Goal: Information Seeking & Learning: Check status

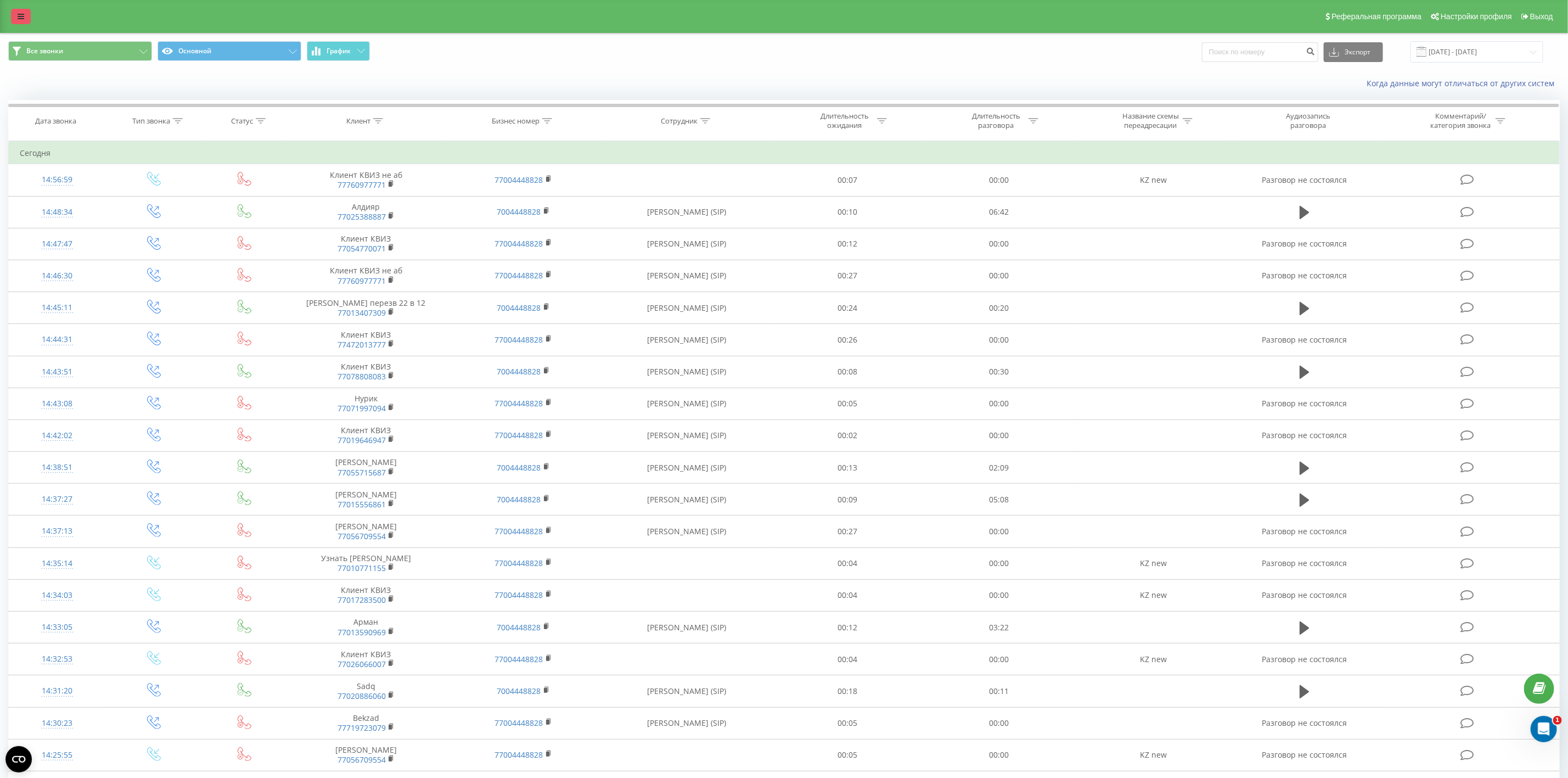
click at [22, 11] on link at bounding box center [20, 16] width 19 height 15
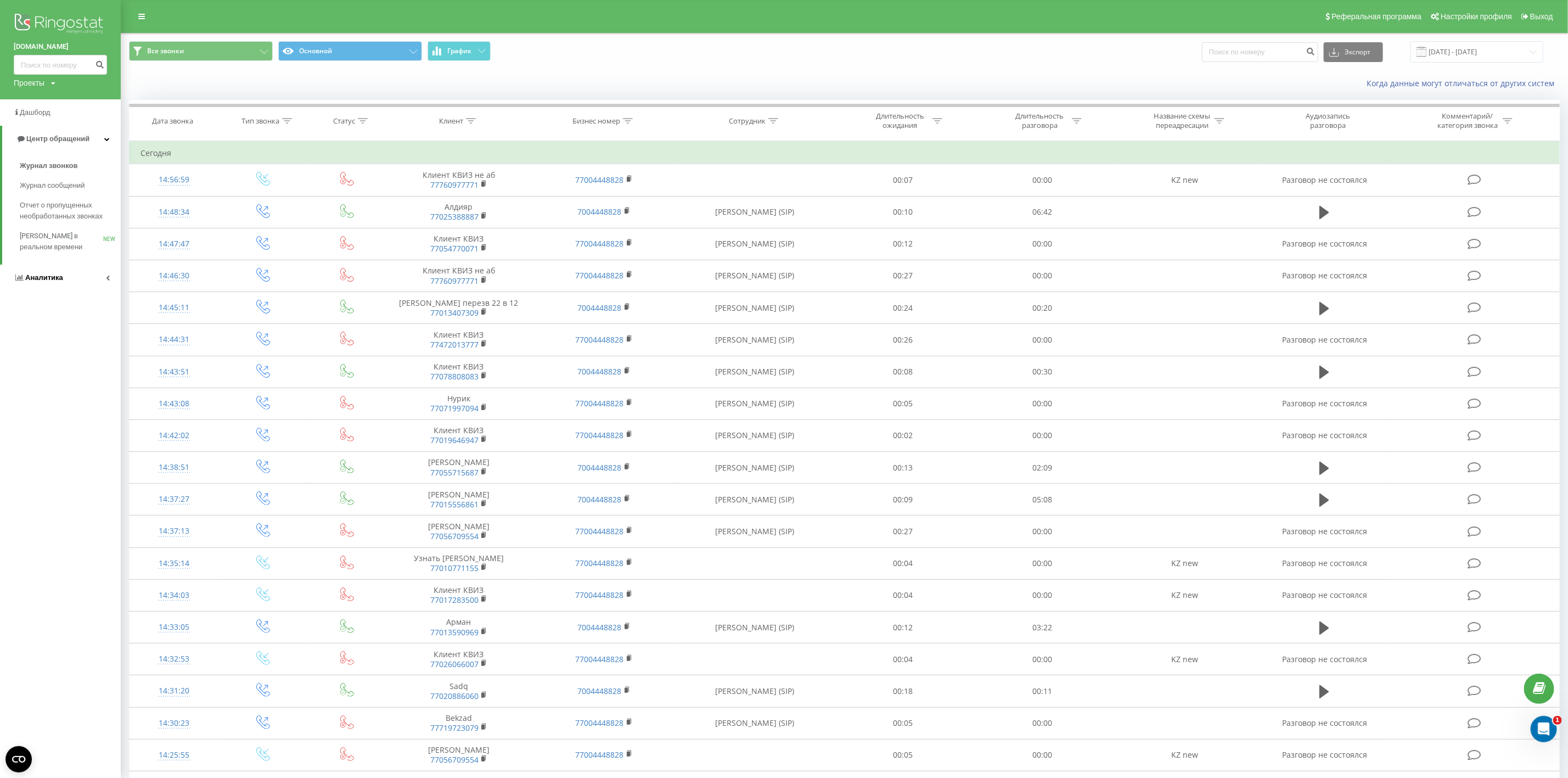
click at [60, 275] on span "Аналитика" at bounding box center [44, 277] width 38 height 8
click at [61, 343] on span "Отчет об эффективности работы сотрудников" at bounding box center [67, 349] width 96 height 22
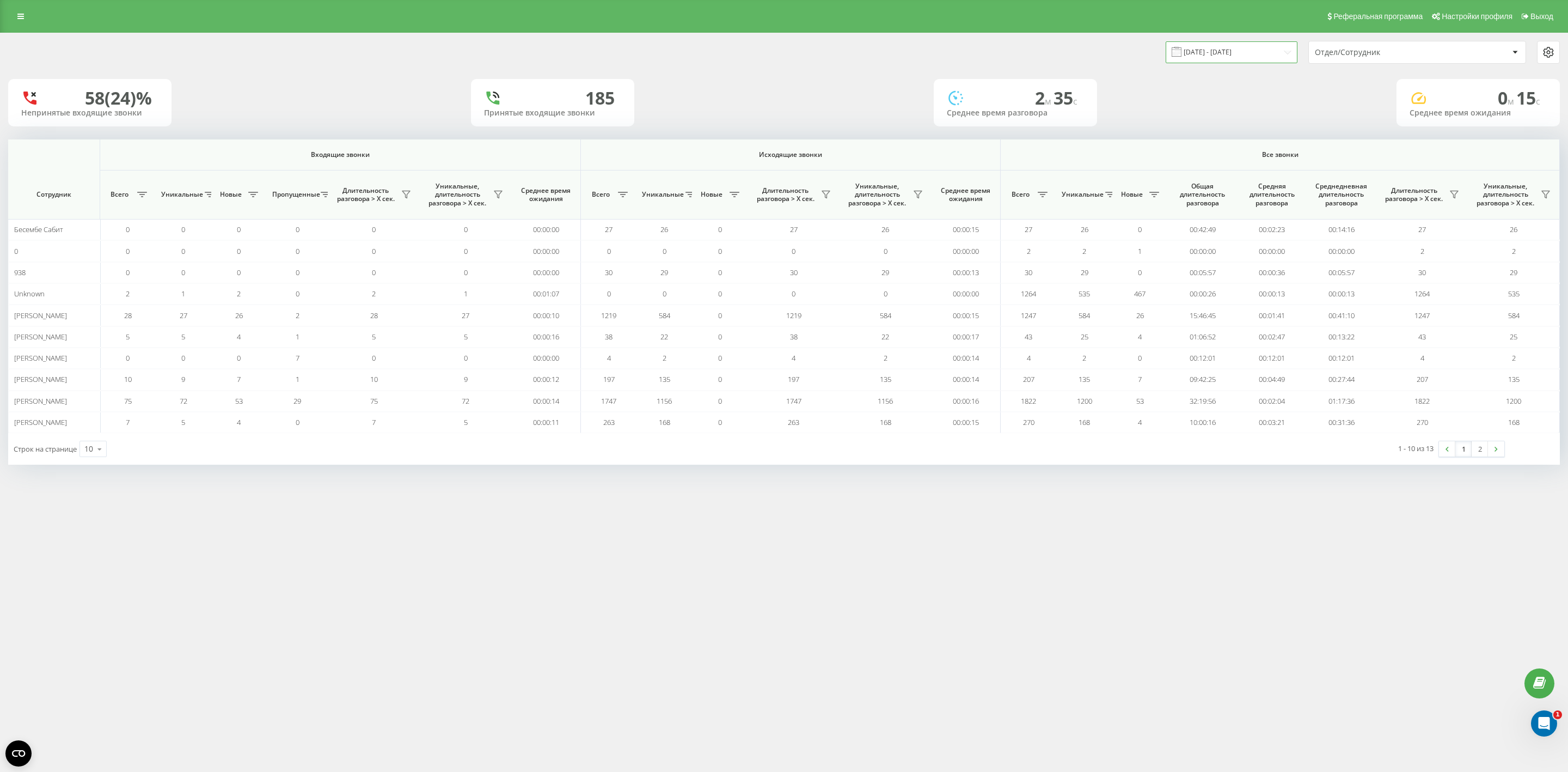
click at [1235, 56] on input "[DATE] - [DATE]" at bounding box center [1232, 52] width 132 height 21
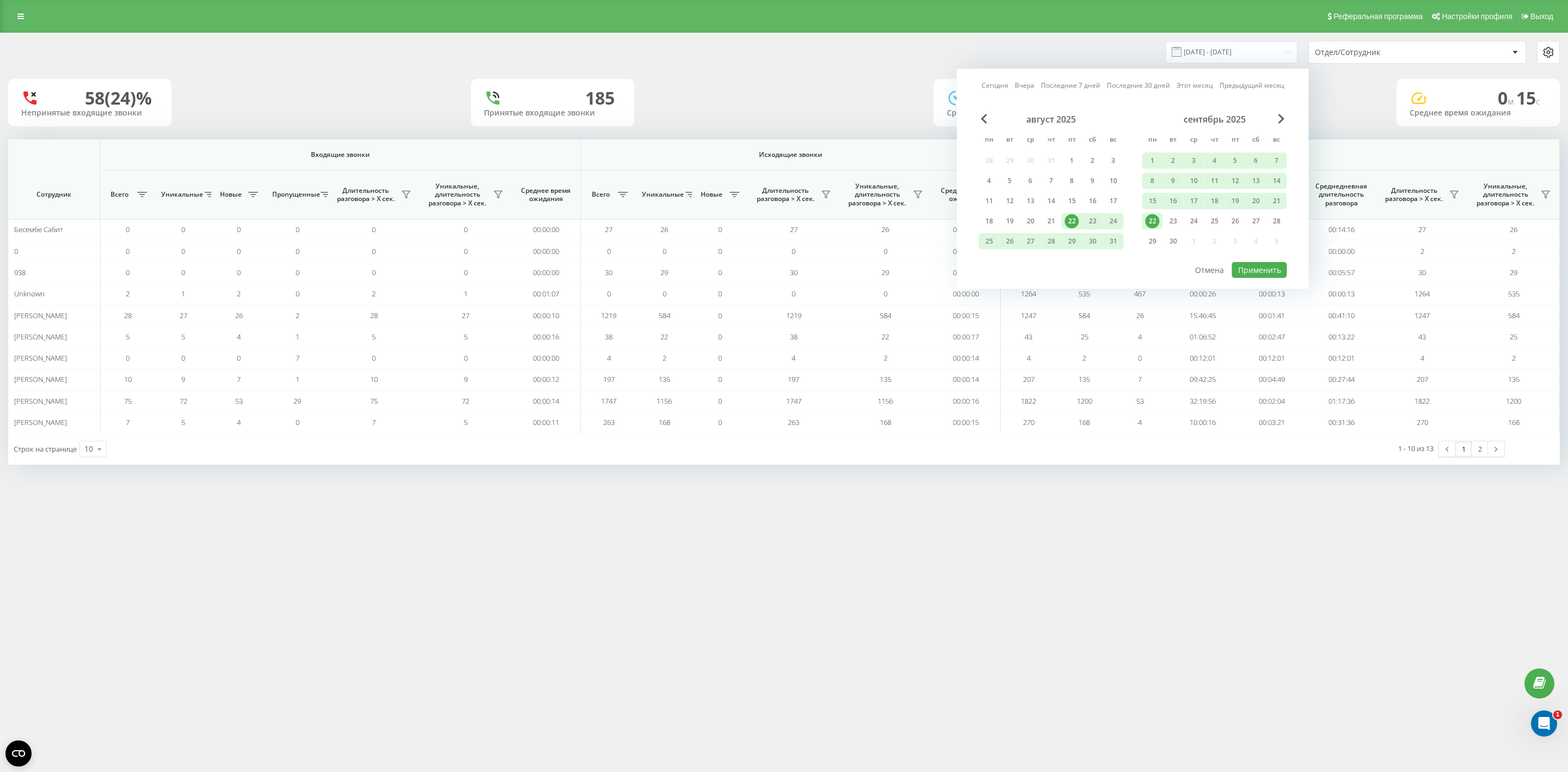
click at [1150, 215] on div "22" at bounding box center [1152, 221] width 14 height 14
click at [1248, 262] on button "Применить" at bounding box center [1260, 270] width 55 height 16
type input "[DATE] - [DATE]"
